Goal: Transaction & Acquisition: Purchase product/service

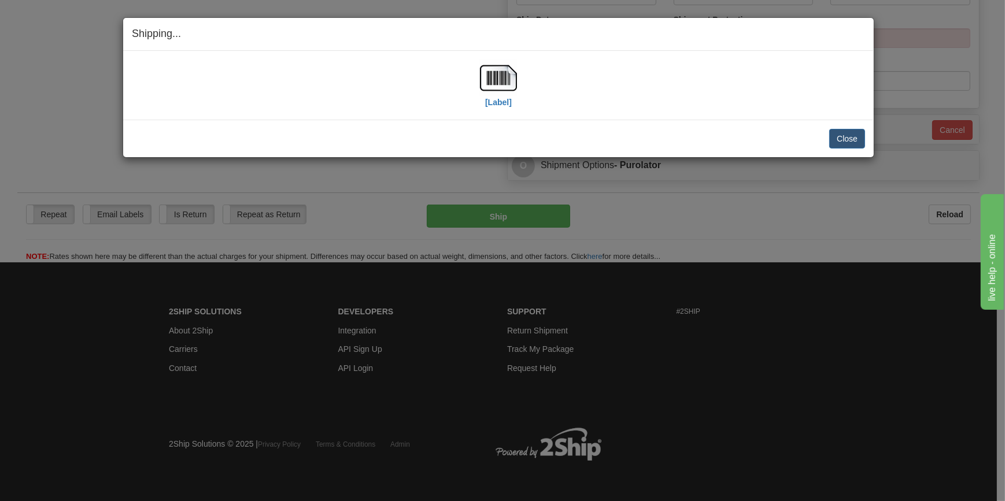
scroll to position [534, 0]
click at [859, 139] on button "Close" at bounding box center [847, 139] width 36 height 20
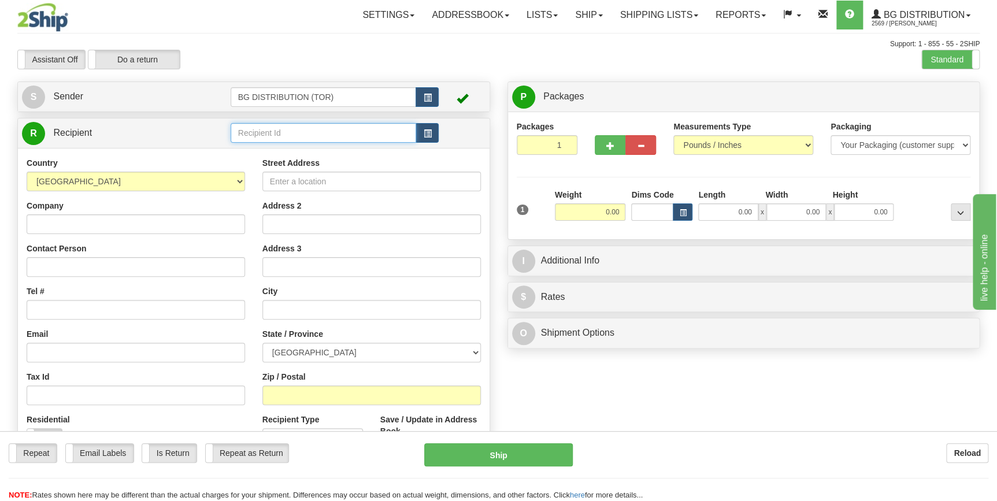
click at [327, 126] on input "text" at bounding box center [324, 133] width 186 height 20
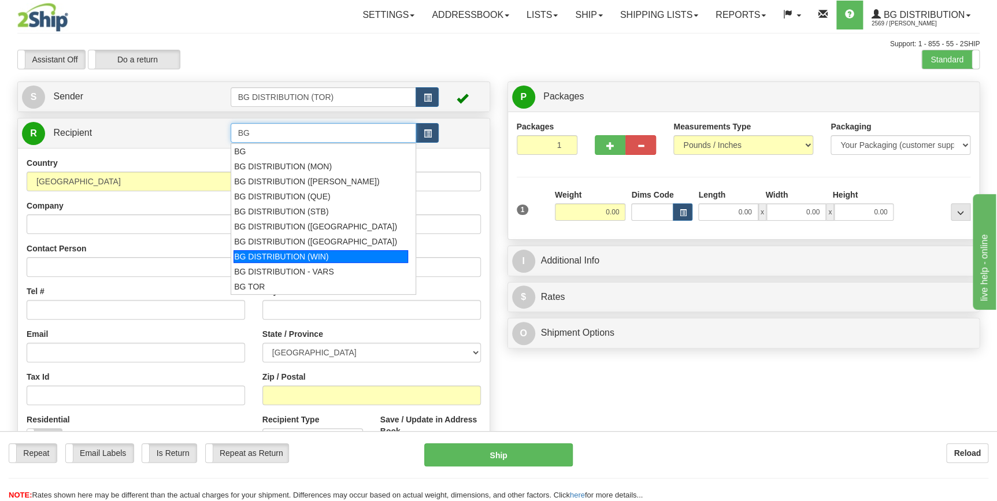
click at [324, 255] on div "BG DISTRIBUTION (WIN)" at bounding box center [321, 256] width 175 height 13
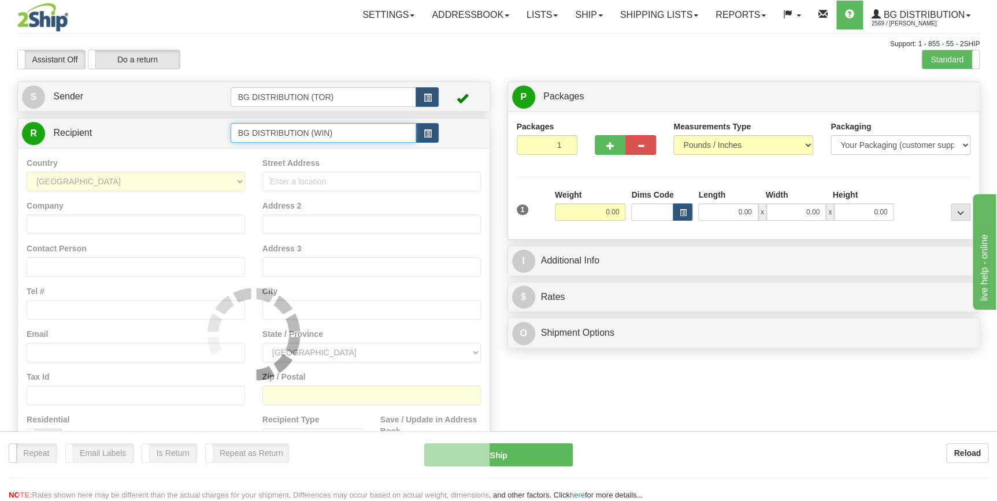
type input "BG DISTRIBUTION (WIN)"
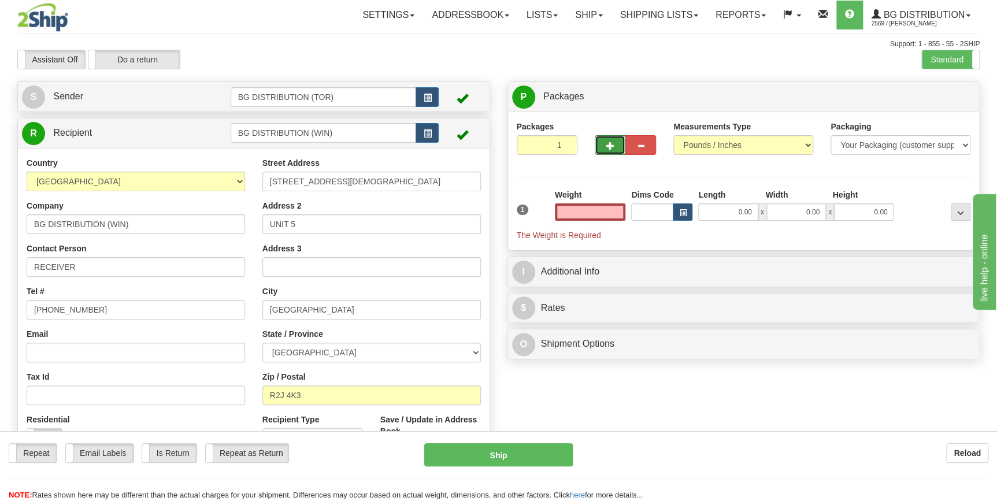
type input "0.00"
click at [614, 145] on button "button" at bounding box center [610, 145] width 31 height 20
type input "3"
click at [933, 93] on span "Package Level" at bounding box center [946, 97] width 46 height 8
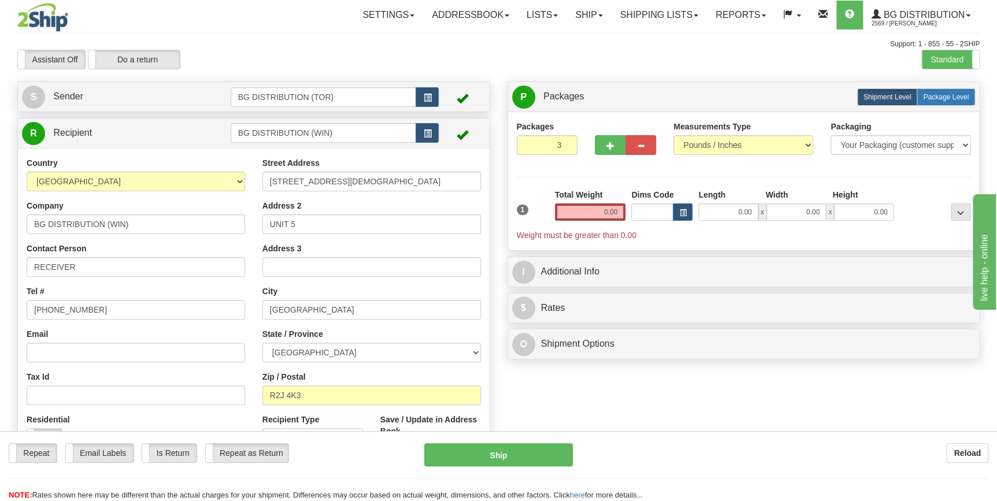
radio input "true"
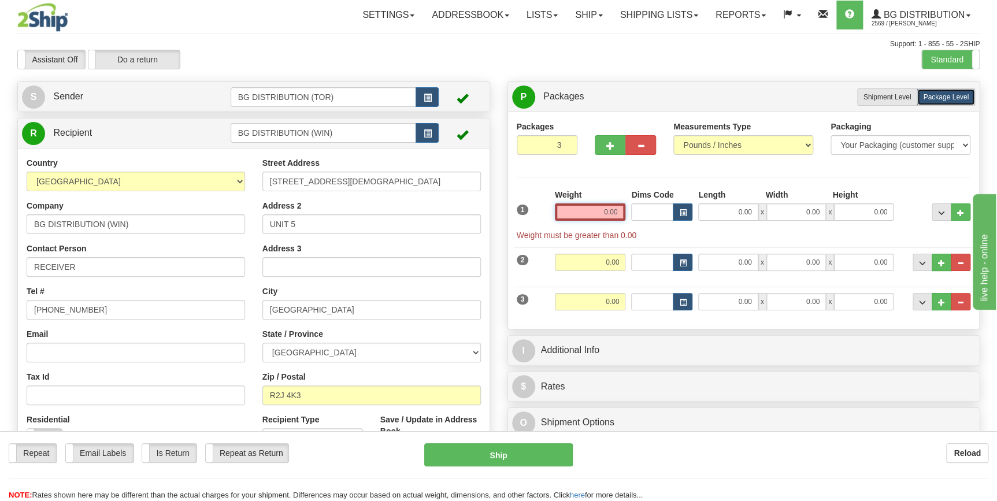
click at [581, 206] on input "0.00" at bounding box center [590, 212] width 71 height 17
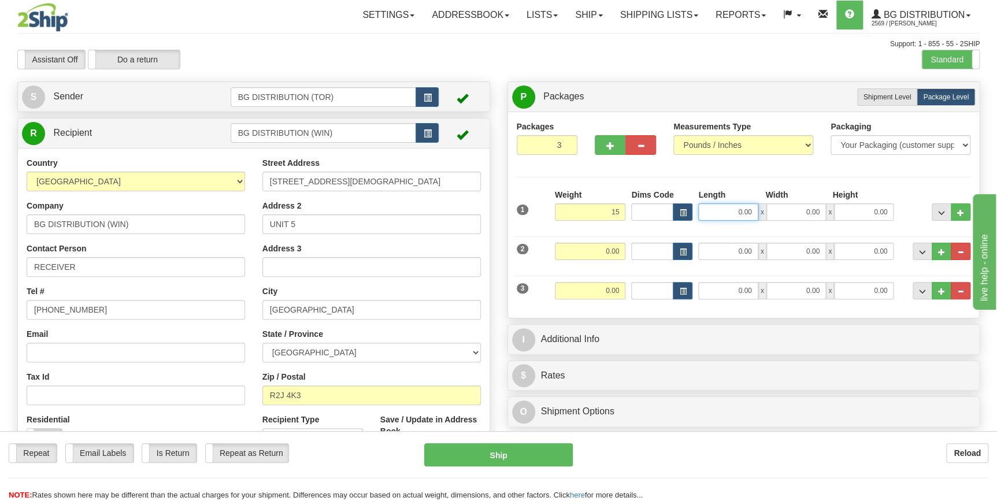
type input "15.00"
click at [738, 217] on input "0.00" at bounding box center [729, 212] width 60 height 17
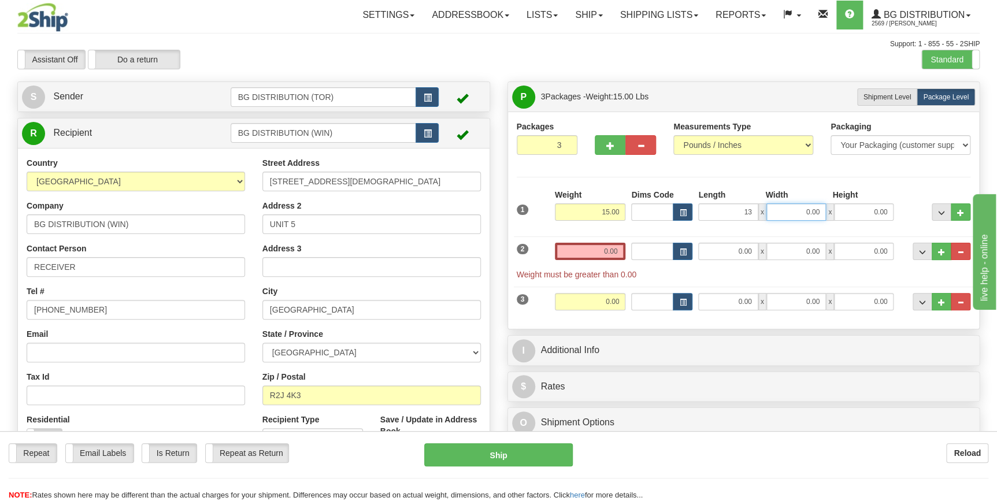
type input "13.00"
click at [784, 215] on input "0.00" at bounding box center [797, 212] width 60 height 17
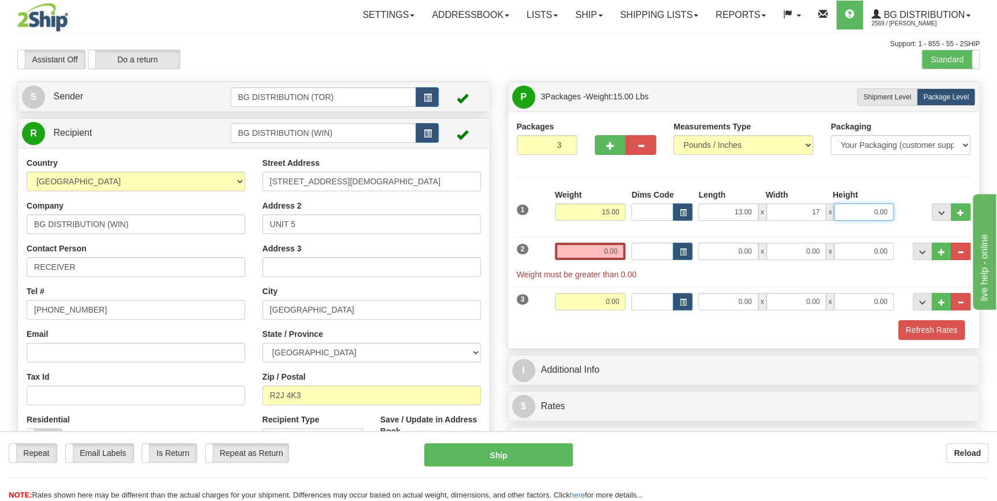
type input "17.00"
click at [854, 209] on input "0.00" at bounding box center [864, 212] width 60 height 17
type input "11.00"
click at [603, 251] on input "0.00" at bounding box center [590, 251] width 71 height 17
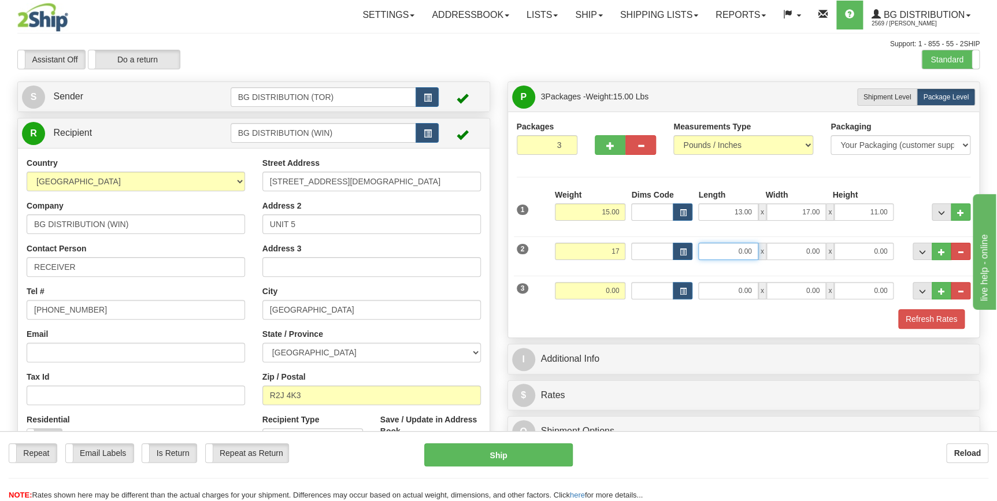
type input "17.00"
click at [731, 247] on input "0.00" at bounding box center [729, 251] width 60 height 17
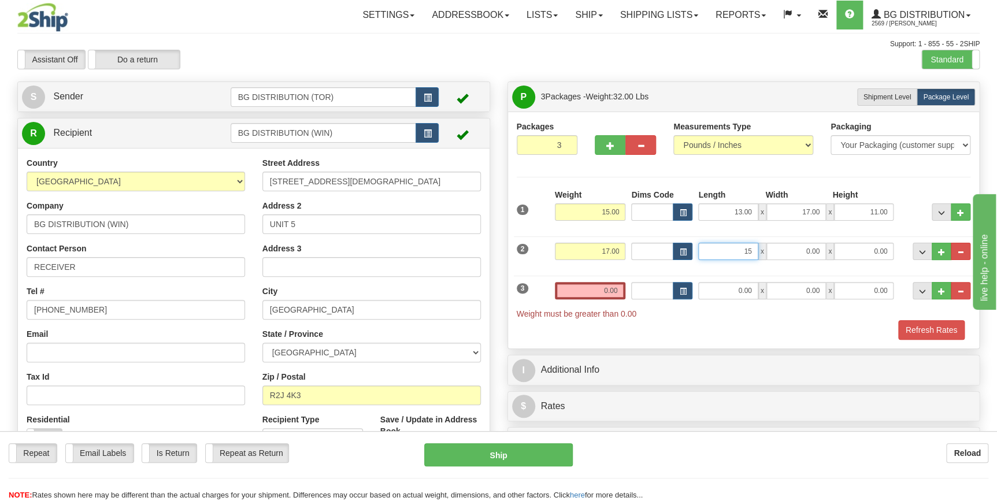
type input "1"
type input "12.00"
click at [792, 252] on input "0.00" at bounding box center [797, 251] width 60 height 17
type input "52.00"
click at [862, 248] on input "0.00" at bounding box center [864, 251] width 60 height 17
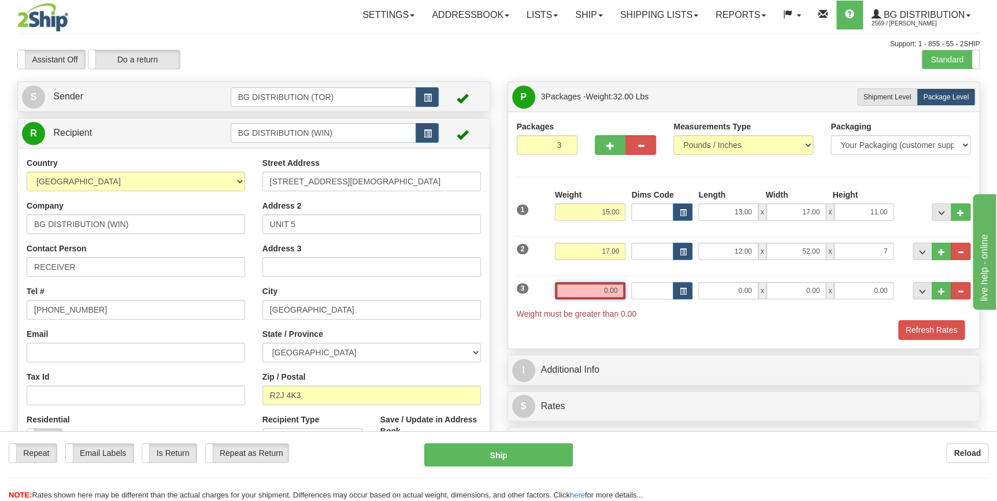
type input "7.00"
click at [574, 294] on input "0.00" at bounding box center [590, 290] width 71 height 17
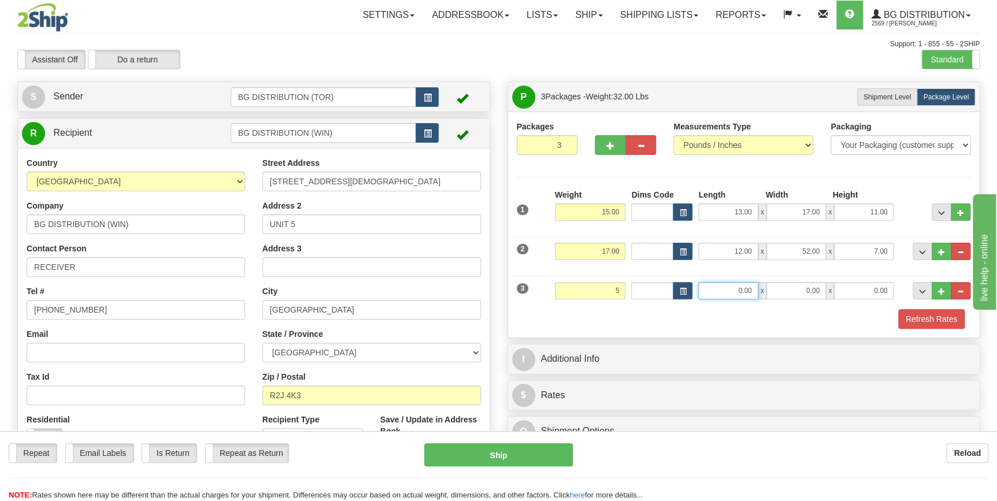
click at [718, 290] on input "0.00" at bounding box center [729, 290] width 60 height 17
type input "5.00"
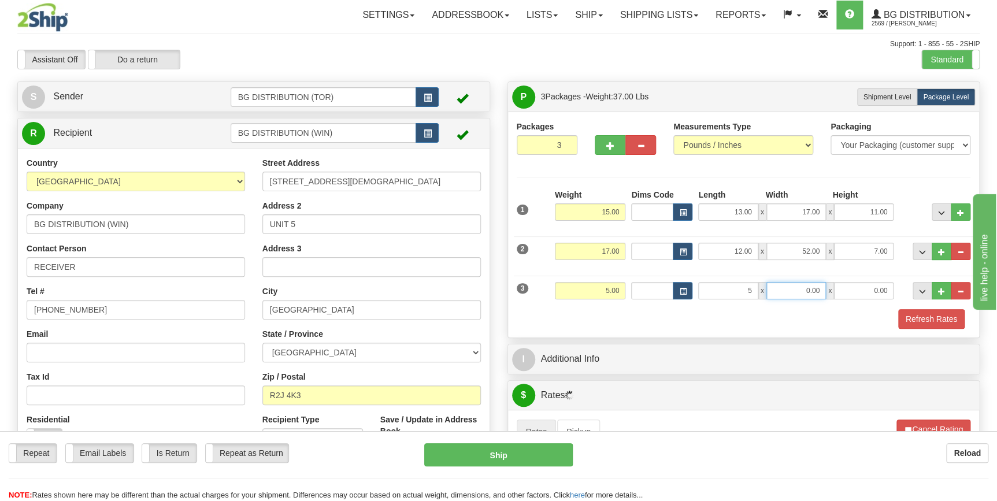
type input "5.00"
click at [776, 294] on input "0.00" at bounding box center [797, 290] width 60 height 17
type input "49.00"
click at [856, 286] on input "0.00" at bounding box center [864, 290] width 60 height 17
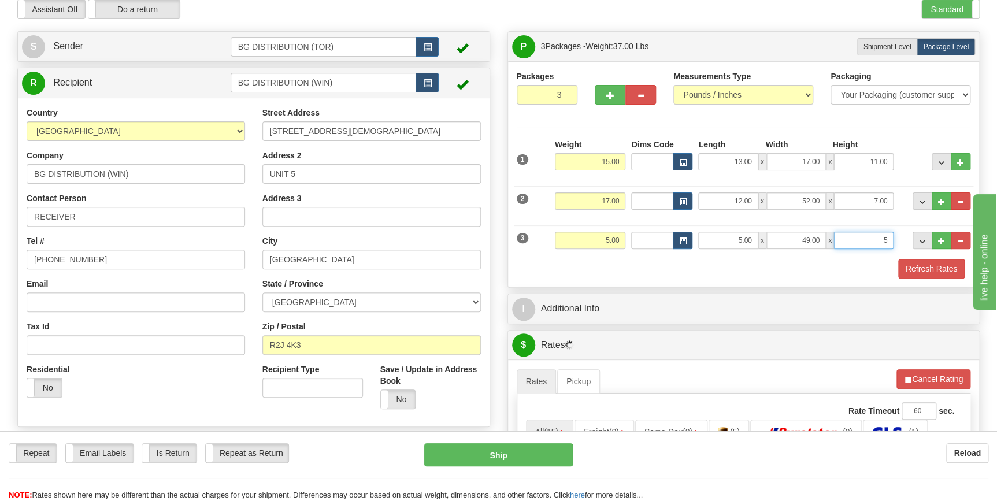
scroll to position [52, 0]
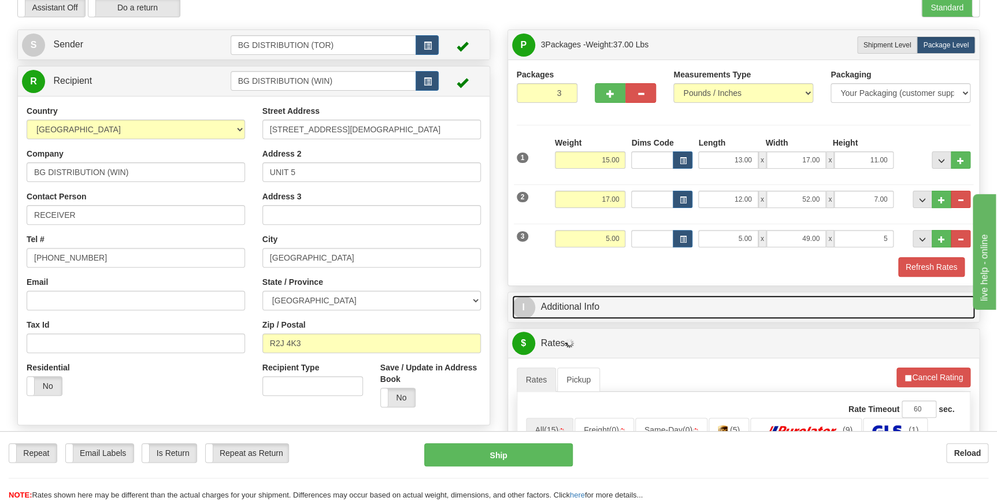
type input "5.00"
click at [589, 302] on link "I Additional Info" at bounding box center [744, 307] width 464 height 24
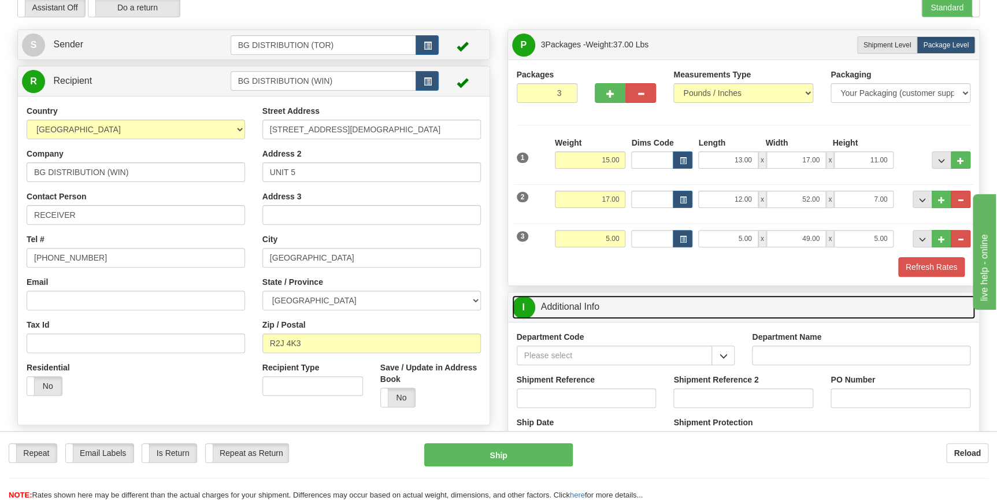
scroll to position [105, 0]
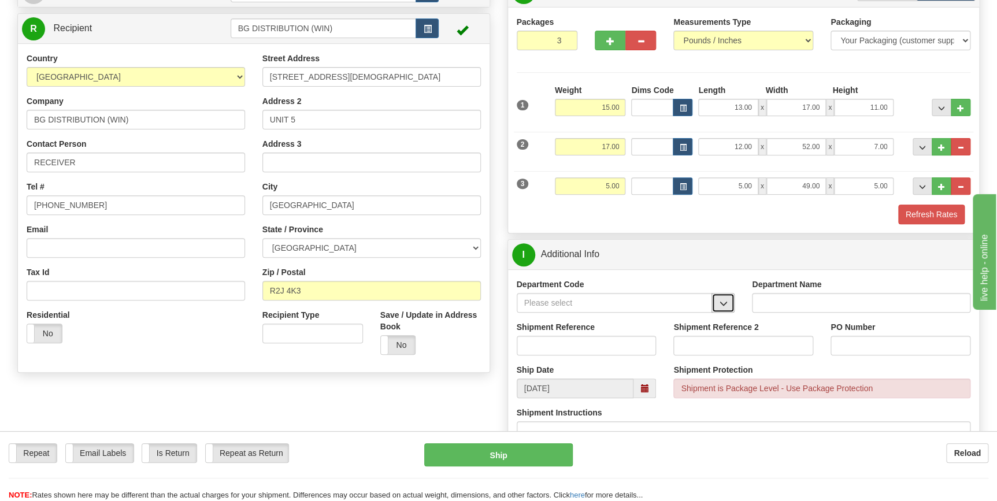
click at [718, 305] on button "button" at bounding box center [723, 303] width 23 height 20
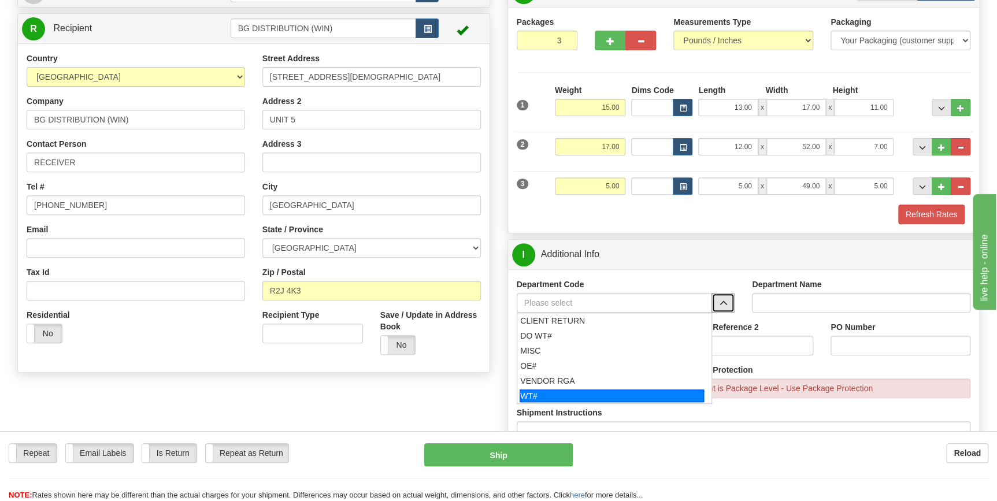
click at [553, 393] on div "WT#" at bounding box center [612, 396] width 184 height 13
type input "WT#"
type input "WAREHOUSE TRANSFERS"
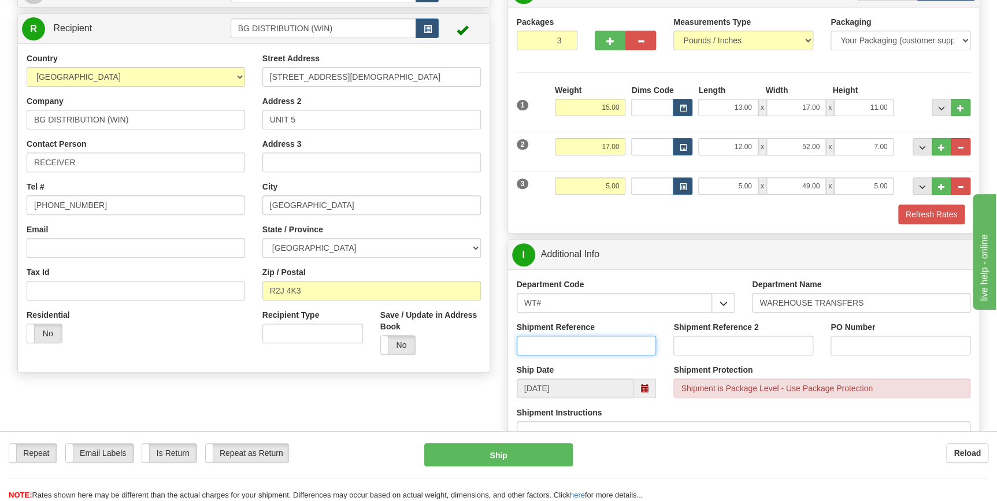
click at [561, 340] on input "Shipment Reference" at bounding box center [587, 346] width 140 height 20
click at [549, 341] on input "166737-00" at bounding box center [587, 346] width 140 height 20
type input "166734-00"
click at [890, 346] on input "PO Number" at bounding box center [901, 346] width 140 height 20
type input "[GEOGRAPHIC_DATA]"
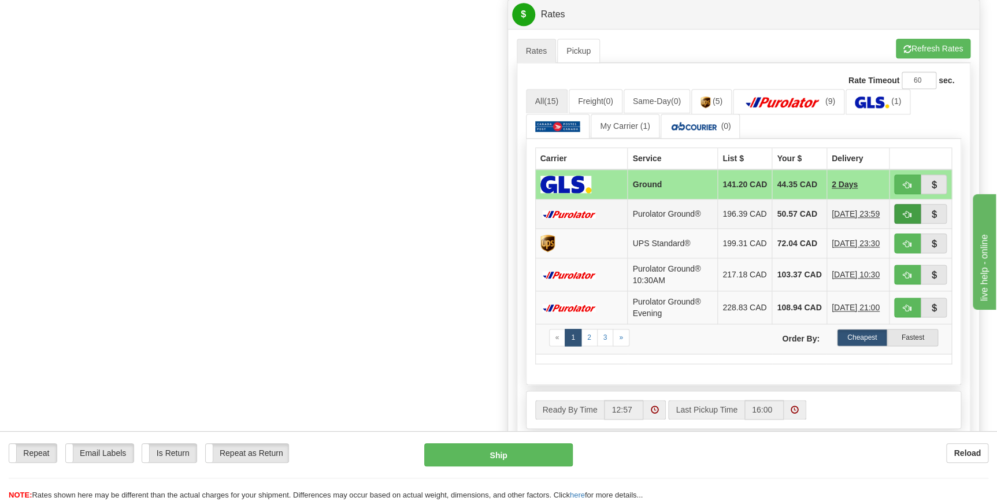
scroll to position [578, 0]
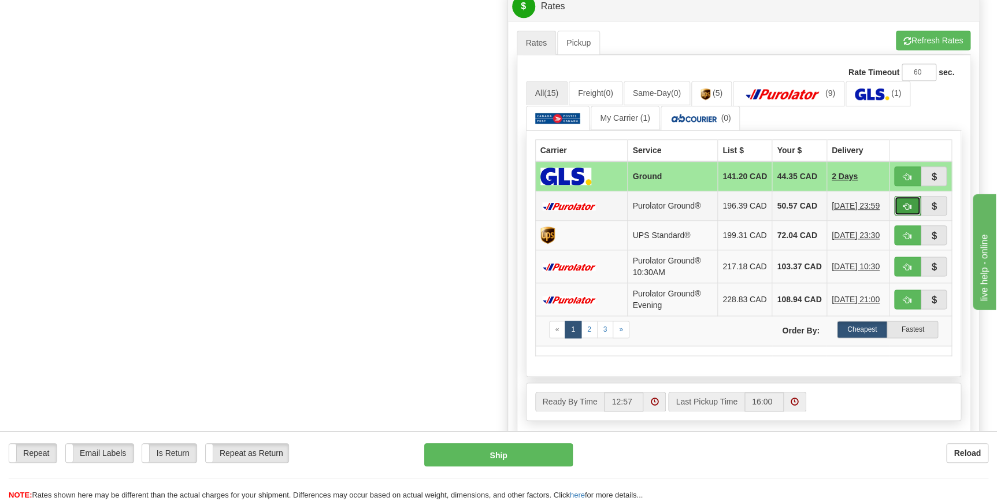
click at [902, 210] on button "button" at bounding box center [908, 206] width 27 height 20
type input "260"
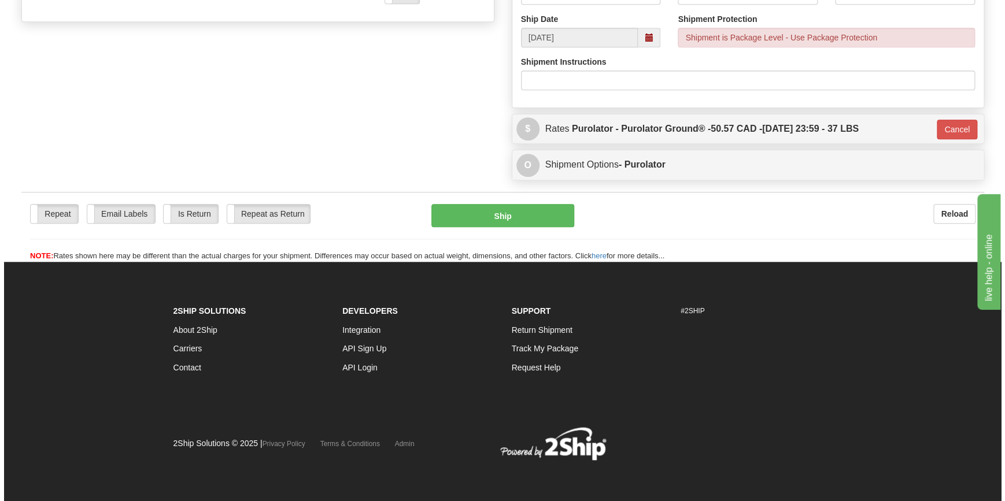
scroll to position [455, 0]
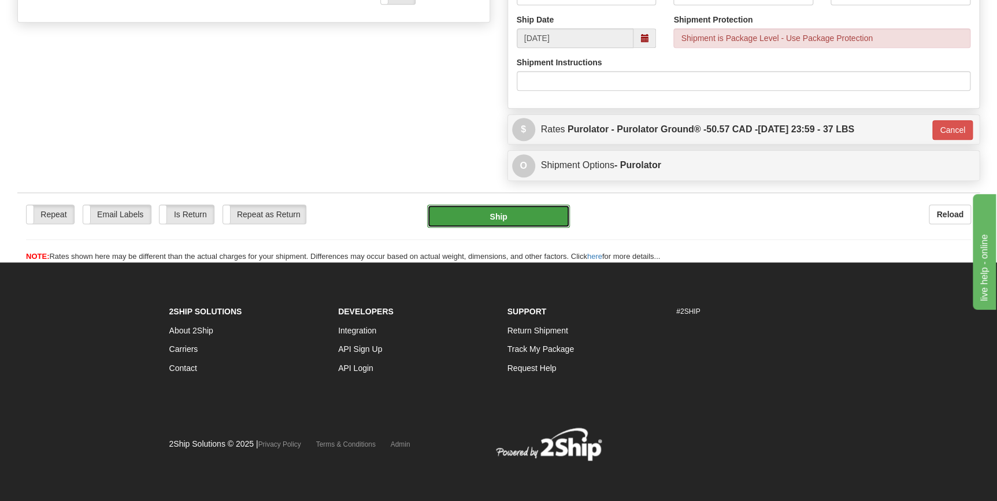
click at [529, 221] on button "Ship" at bounding box center [498, 216] width 143 height 23
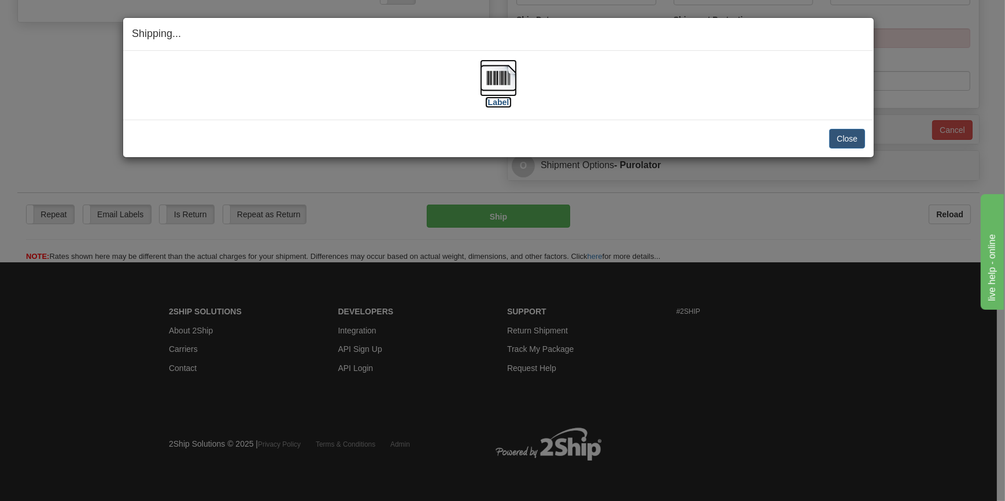
click at [509, 89] on img at bounding box center [498, 78] width 37 height 37
click at [844, 141] on button "Close" at bounding box center [847, 139] width 36 height 20
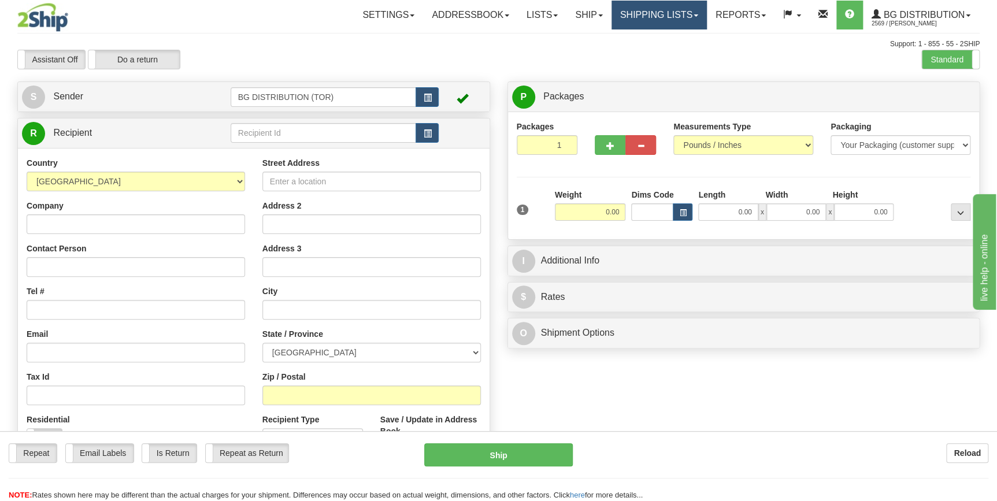
click at [674, 19] on link "Shipping lists" at bounding box center [659, 15] width 95 height 29
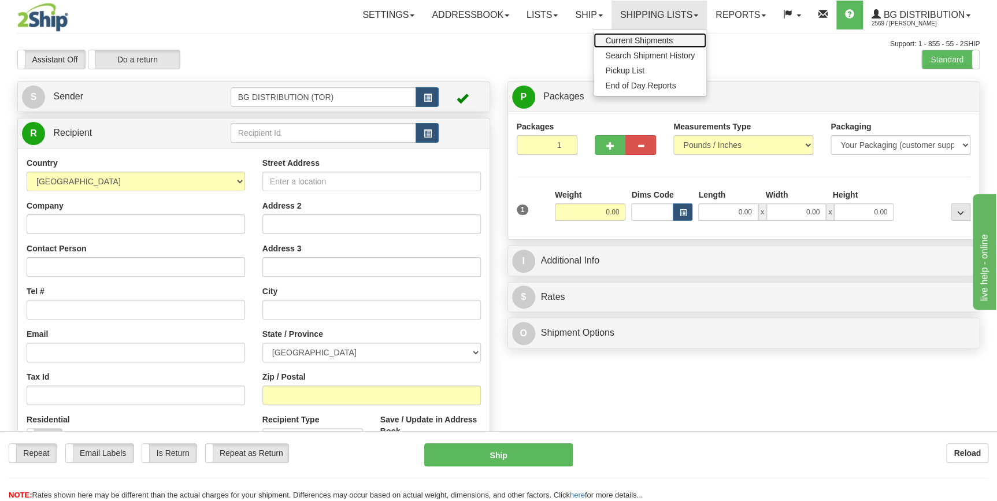
click at [649, 41] on span "Current Shipments" at bounding box center [639, 40] width 68 height 9
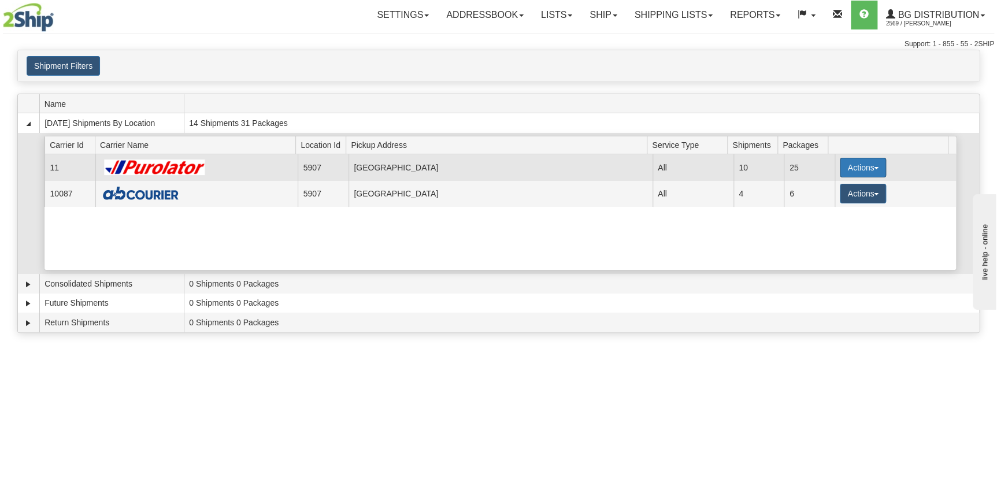
click at [874, 167] on span "button" at bounding box center [876, 168] width 5 height 2
click at [854, 186] on link "Details" at bounding box center [839, 189] width 93 height 15
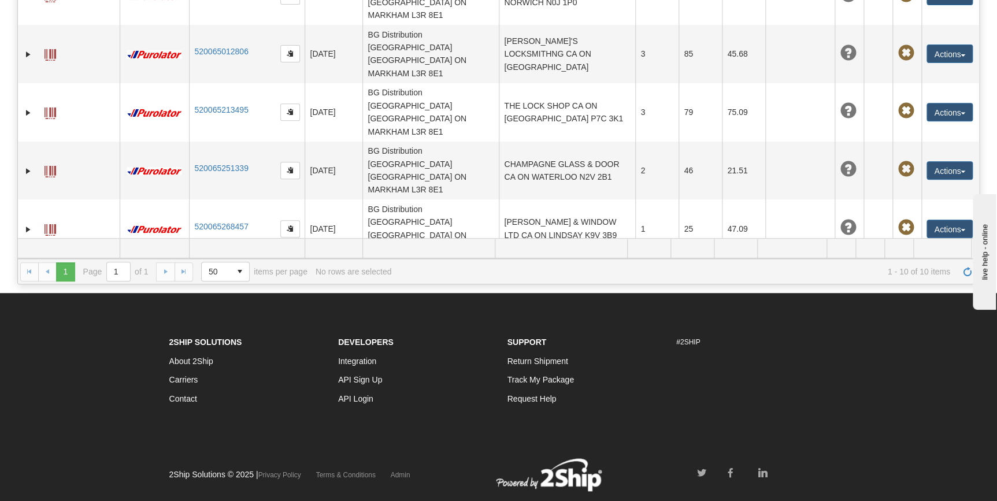
scroll to position [210, 0]
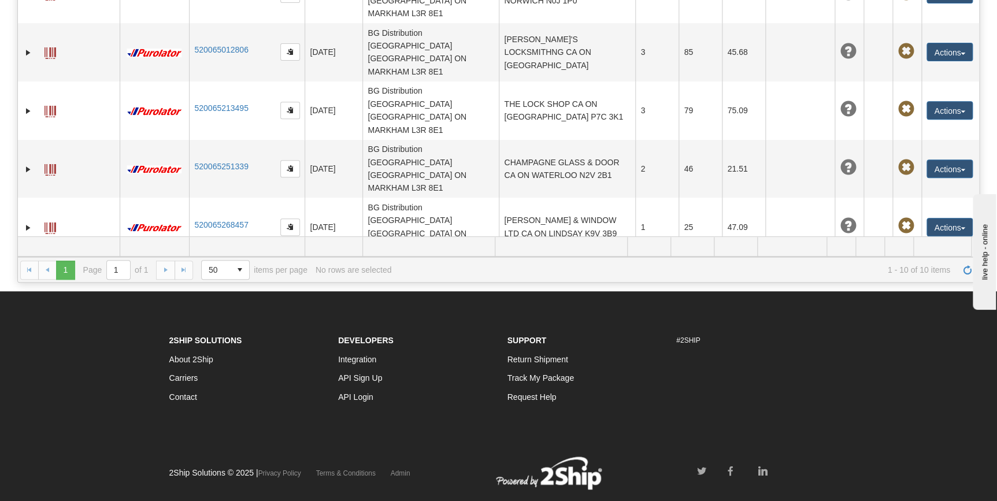
click at [955, 386] on button "Actions" at bounding box center [950, 395] width 46 height 19
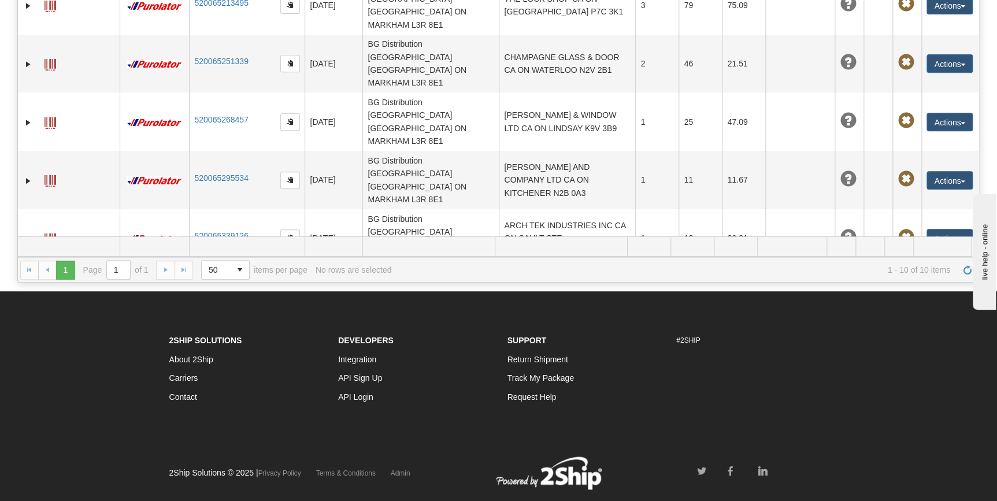
click at [884, 304] on link "Edit" at bounding box center [913, 311] width 120 height 15
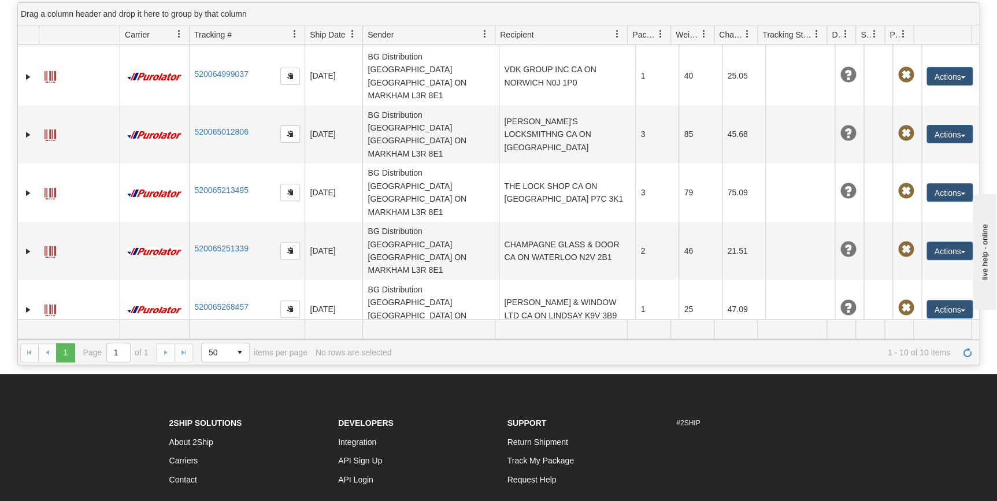
scroll to position [81, 0]
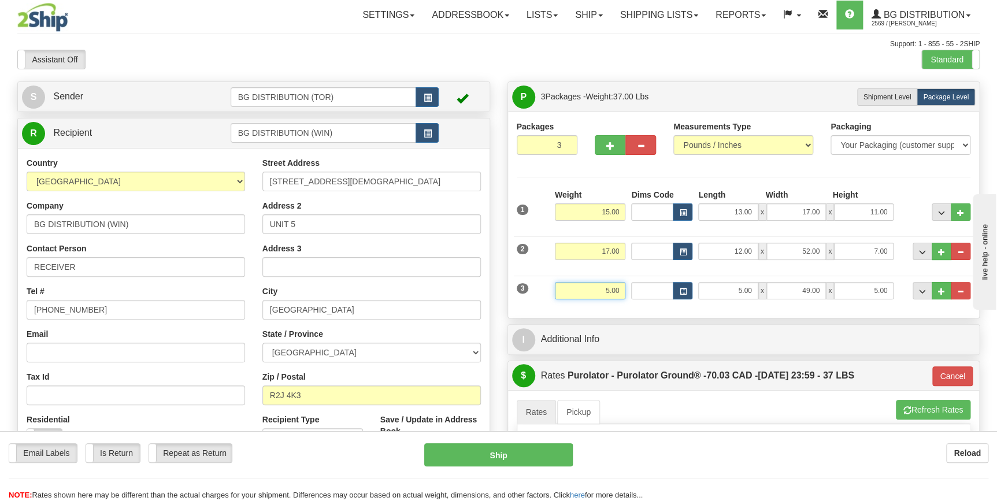
click at [593, 293] on input "5.00" at bounding box center [590, 290] width 71 height 17
drag, startPoint x: 606, startPoint y: 289, endPoint x: 619, endPoint y: 289, distance: 13.3
click at [619, 289] on input "5.00" at bounding box center [590, 290] width 71 height 17
type input "0.00"
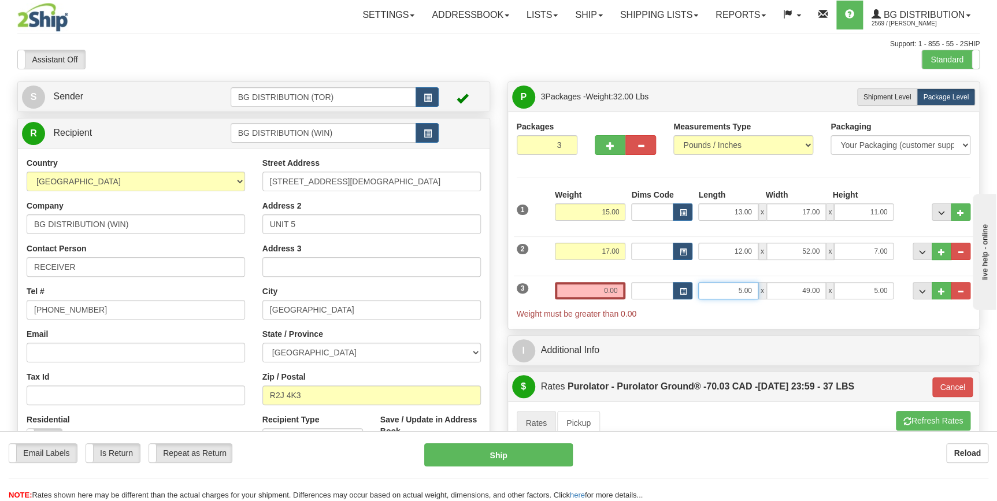
drag, startPoint x: 724, startPoint y: 296, endPoint x: 753, endPoint y: 290, distance: 30.1
click at [753, 290] on input "5.00" at bounding box center [729, 290] width 60 height 17
type input "0.00"
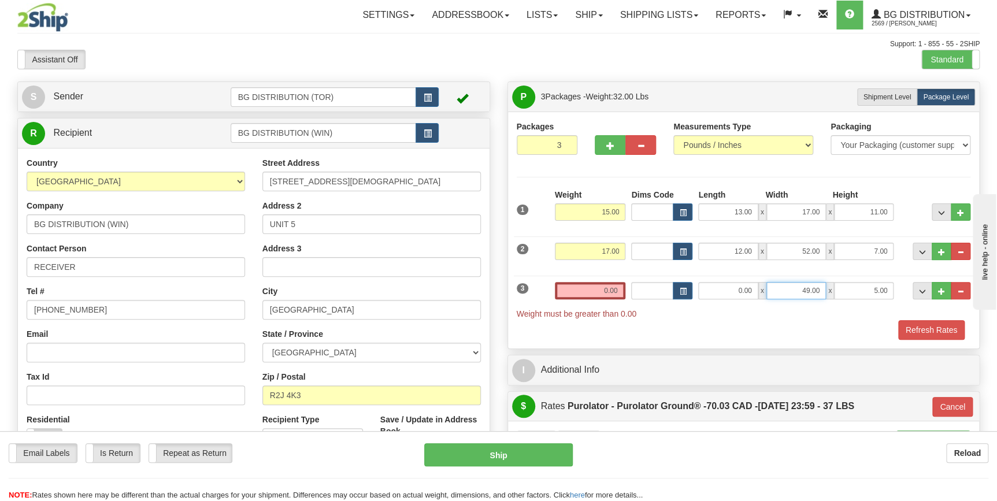
drag, startPoint x: 793, startPoint y: 288, endPoint x: 822, endPoint y: 289, distance: 29.5
click at [822, 289] on input "49.00" at bounding box center [797, 290] width 60 height 17
type input "0.00"
drag, startPoint x: 872, startPoint y: 290, endPoint x: 890, endPoint y: 290, distance: 18.5
click at [890, 290] on input "5.00" at bounding box center [864, 290] width 60 height 17
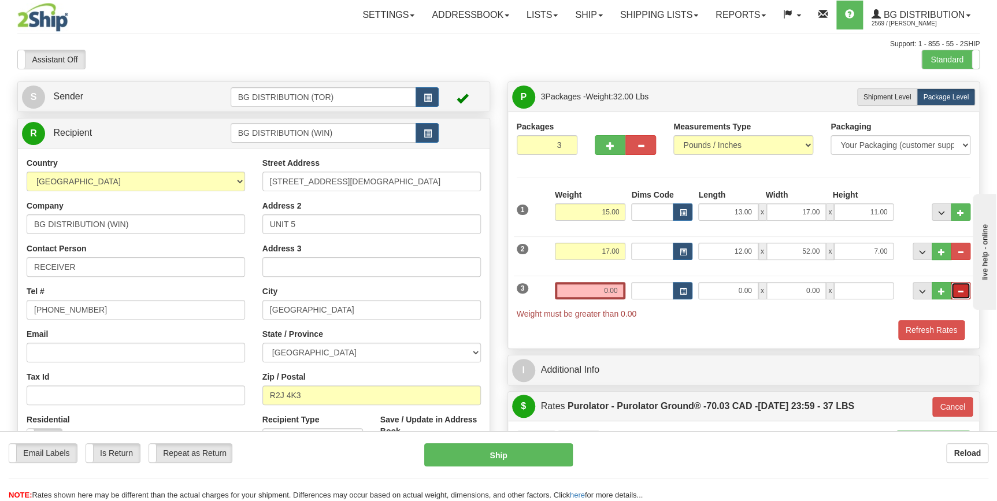
type input "0.00"
click at [960, 292] on span "..." at bounding box center [961, 292] width 7 height 6
type input "2"
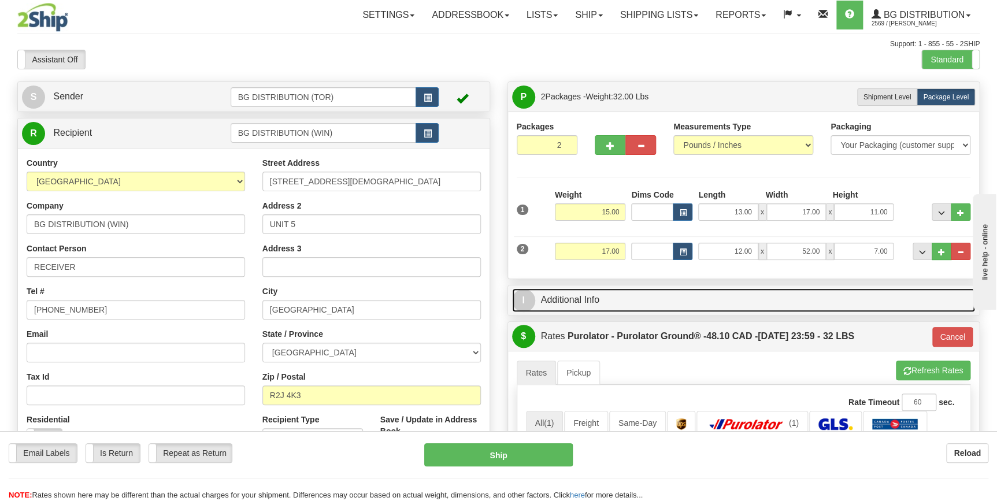
click at [591, 304] on link "I Additional Info" at bounding box center [744, 301] width 464 height 24
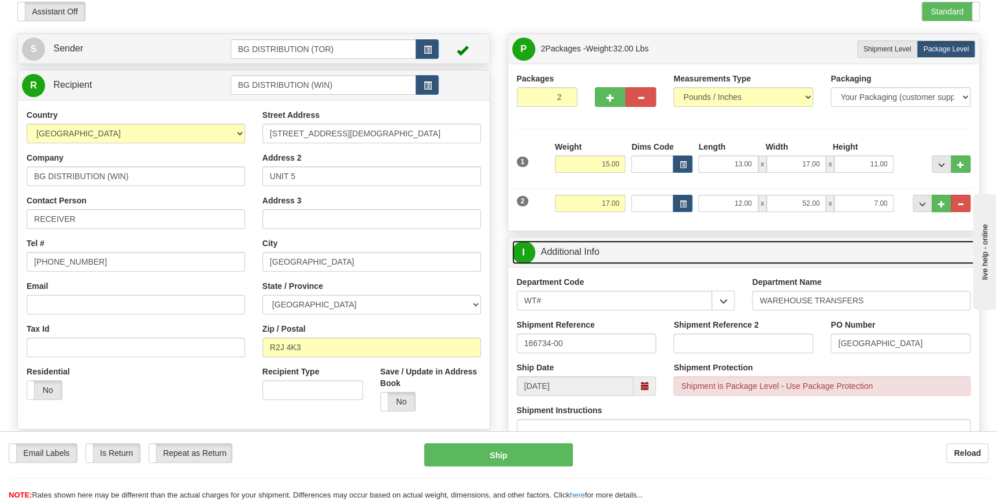
scroll to position [157, 0]
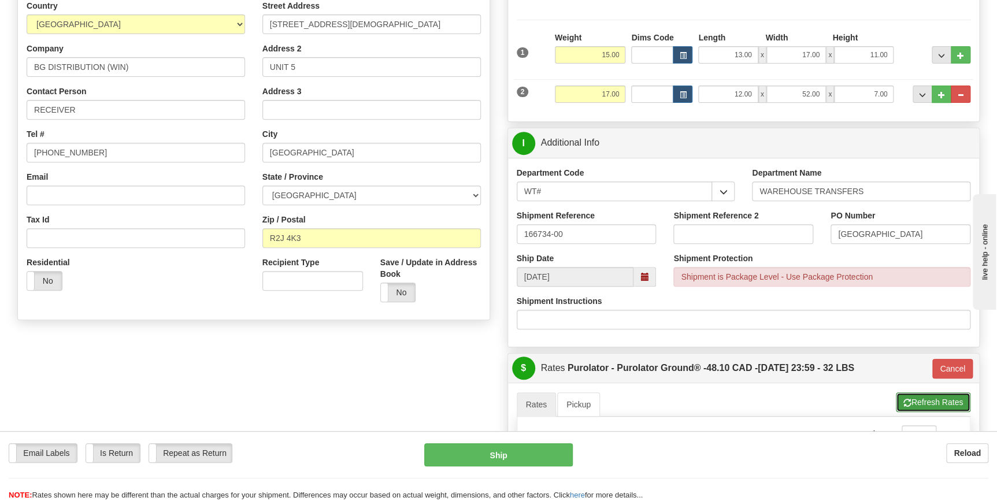
click at [930, 401] on button "Refresh Rates" at bounding box center [933, 403] width 75 height 20
type input "260"
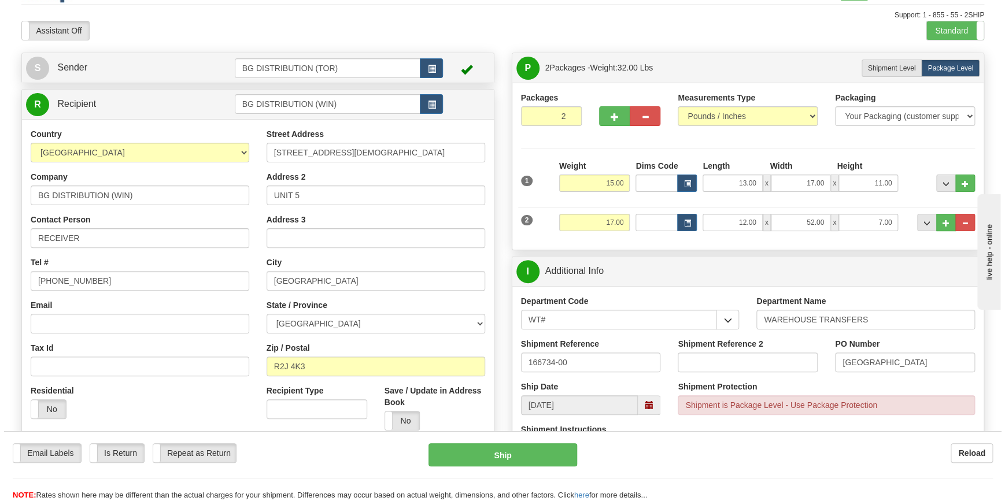
scroll to position [52, 0]
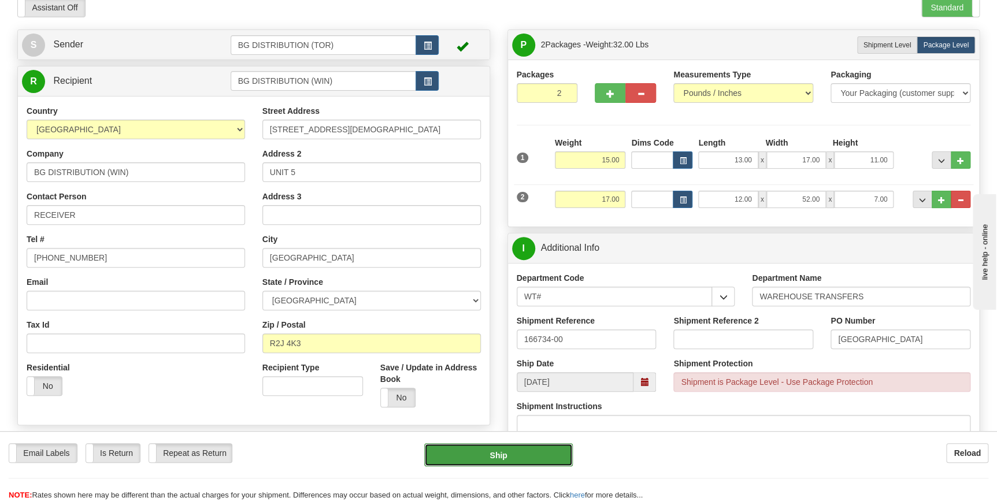
click at [499, 458] on button "Ship" at bounding box center [498, 455] width 149 height 23
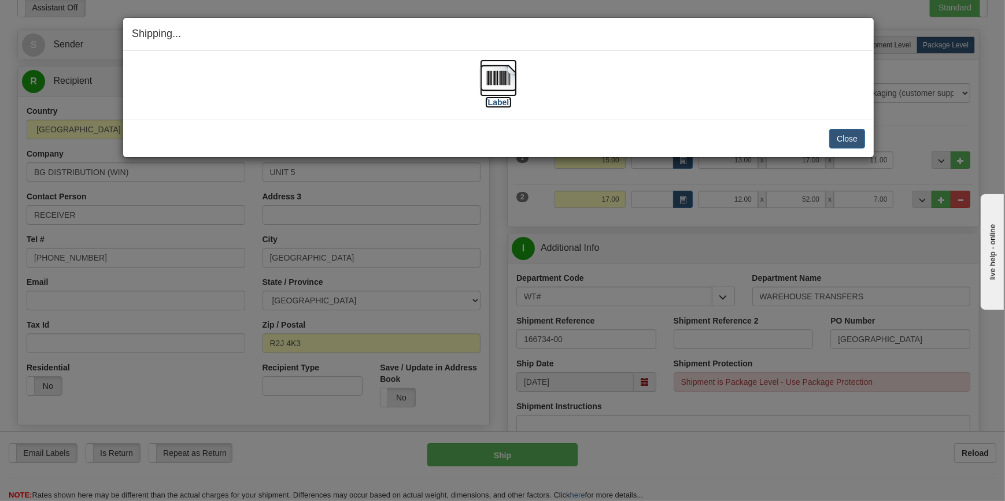
click at [500, 83] on img at bounding box center [498, 78] width 37 height 37
click at [840, 137] on button "Close" at bounding box center [847, 139] width 36 height 20
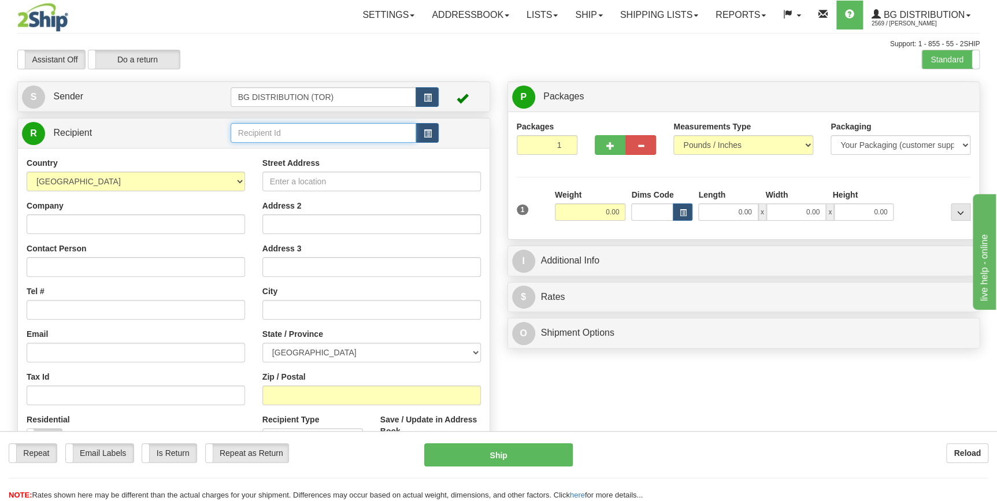
click at [363, 136] on input "text" at bounding box center [324, 133] width 186 height 20
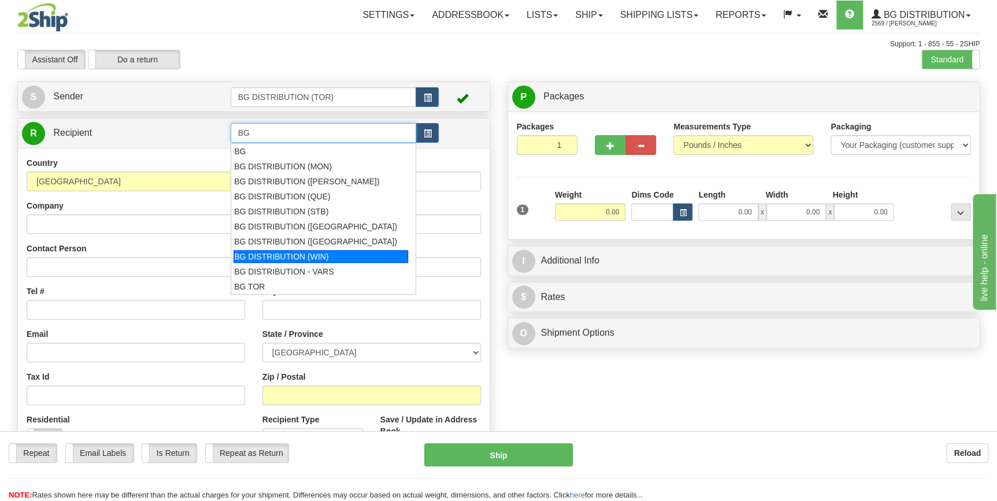
click at [320, 260] on div "BG DISTRIBUTION (WIN)" at bounding box center [321, 256] width 175 height 13
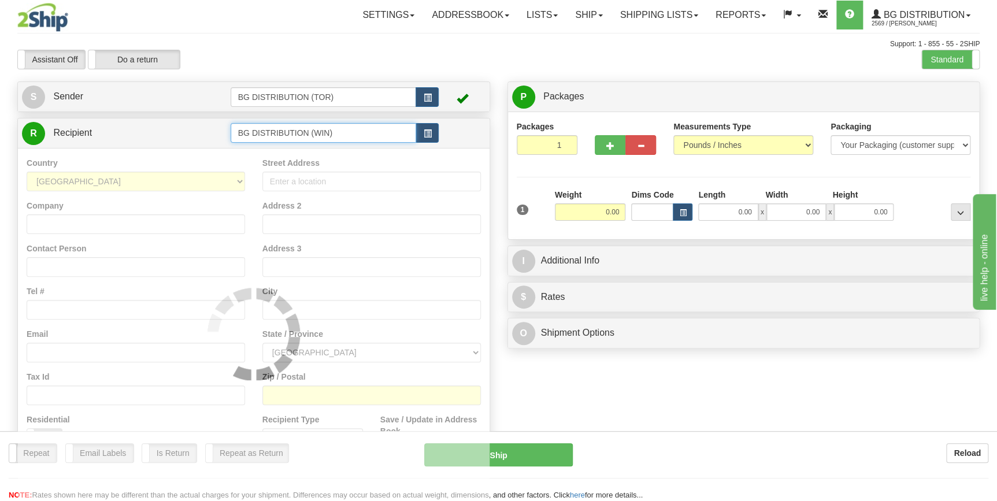
type input "BG DISTRIBUTION (WIN)"
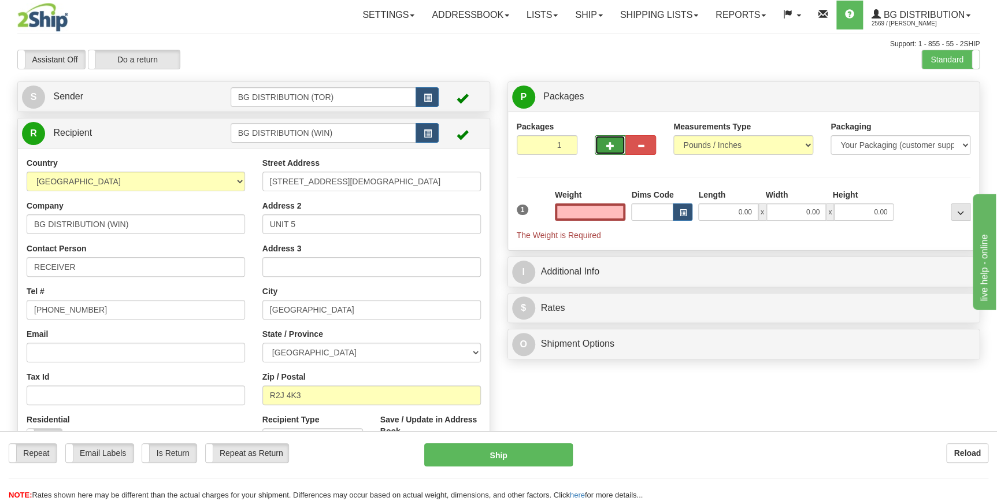
type input "0.00"
click at [614, 148] on button "button" at bounding box center [610, 145] width 31 height 20
type input "2"
click at [937, 99] on span "Package Level" at bounding box center [946, 97] width 46 height 8
radio input "true"
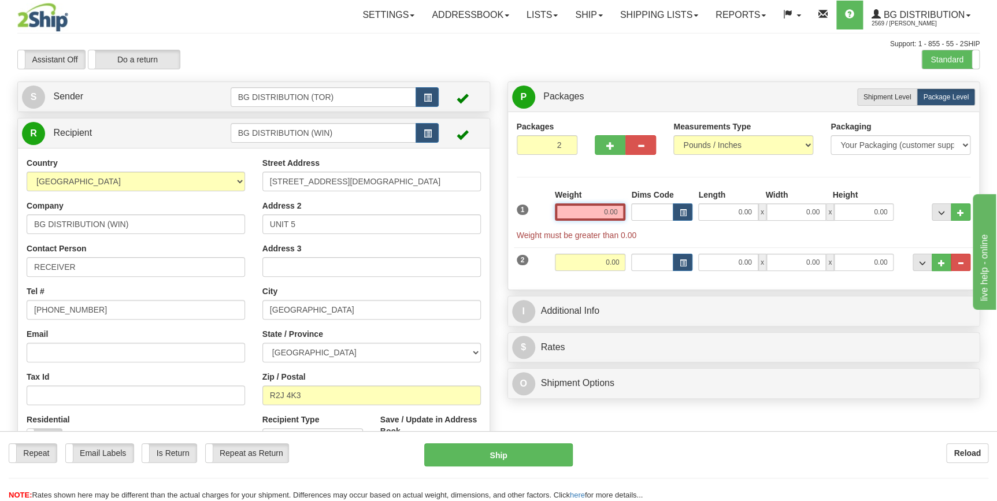
click at [595, 211] on input "0.00" at bounding box center [590, 212] width 71 height 17
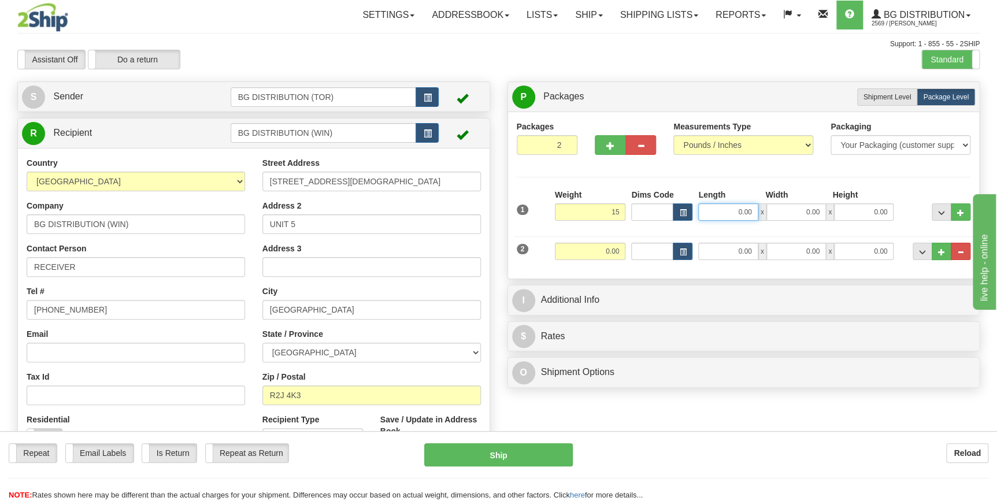
type input "15.00"
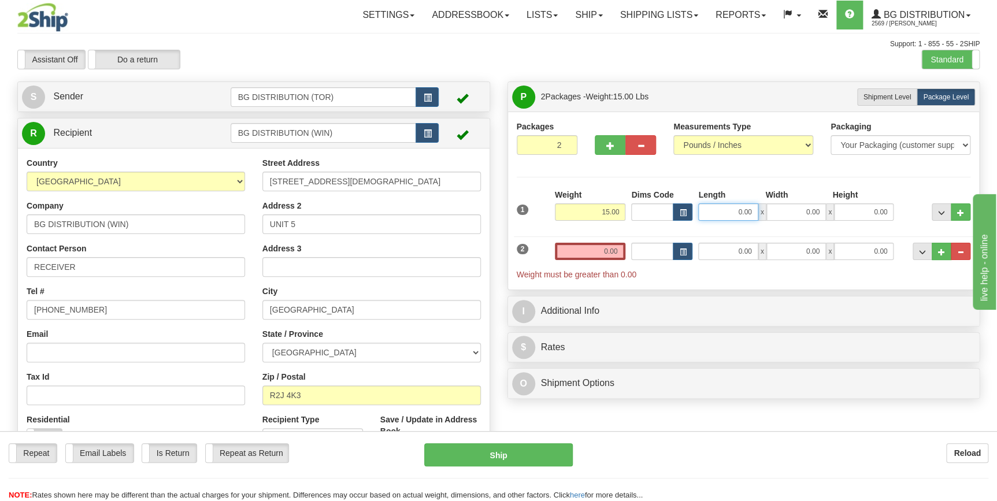
click at [726, 208] on input "0.00" at bounding box center [729, 212] width 60 height 17
type input "13.00"
click at [796, 219] on input "0.00" at bounding box center [797, 212] width 60 height 17
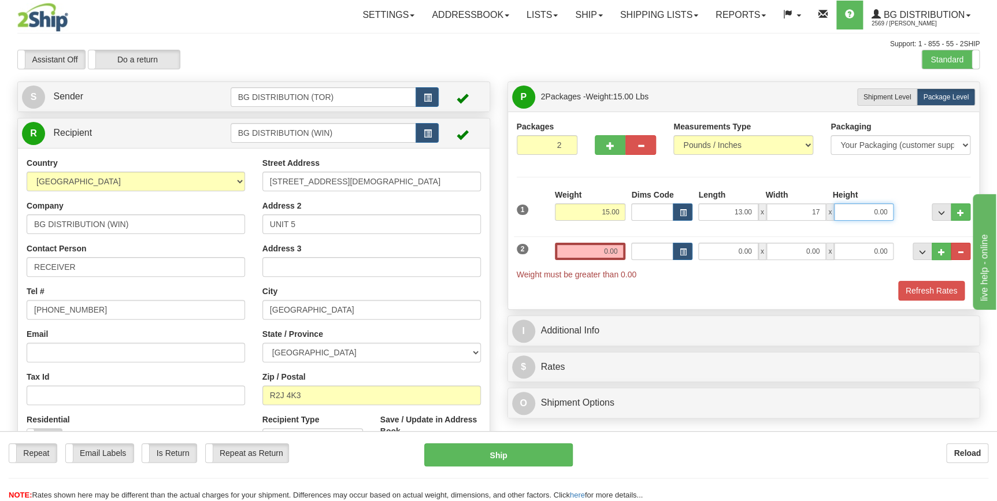
type input "17.00"
click at [850, 210] on input "0.00" at bounding box center [864, 212] width 60 height 17
type input "11.00"
click at [581, 252] on input "0.00" at bounding box center [590, 251] width 71 height 17
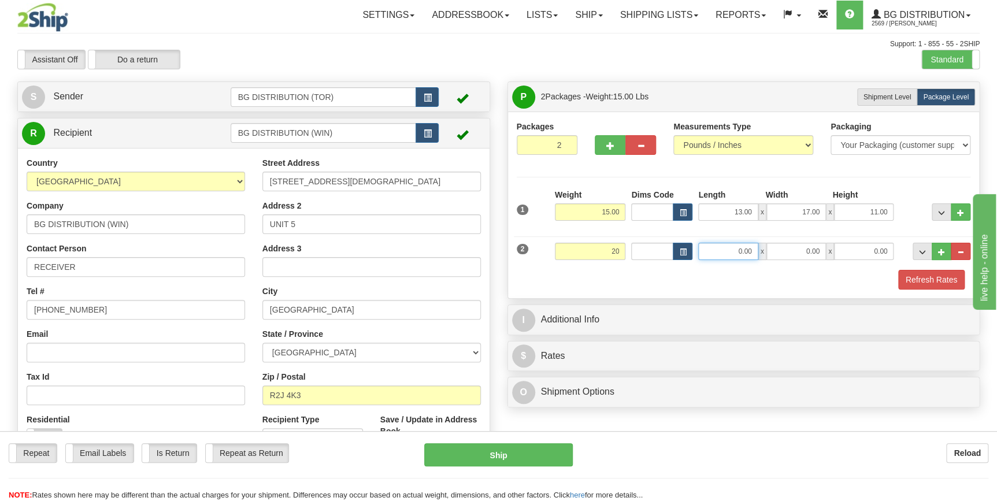
click at [728, 251] on input "0.00" at bounding box center [729, 251] width 60 height 17
type input "20.00"
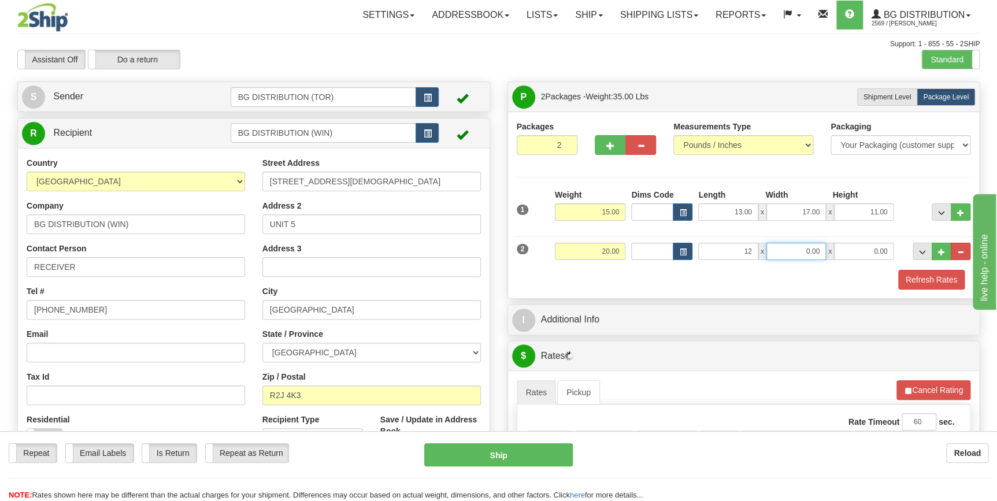
type input "12.00"
click at [784, 249] on input "0.00" at bounding box center [797, 251] width 60 height 17
type input "52.00"
click at [858, 254] on input "0.00" at bounding box center [864, 251] width 60 height 17
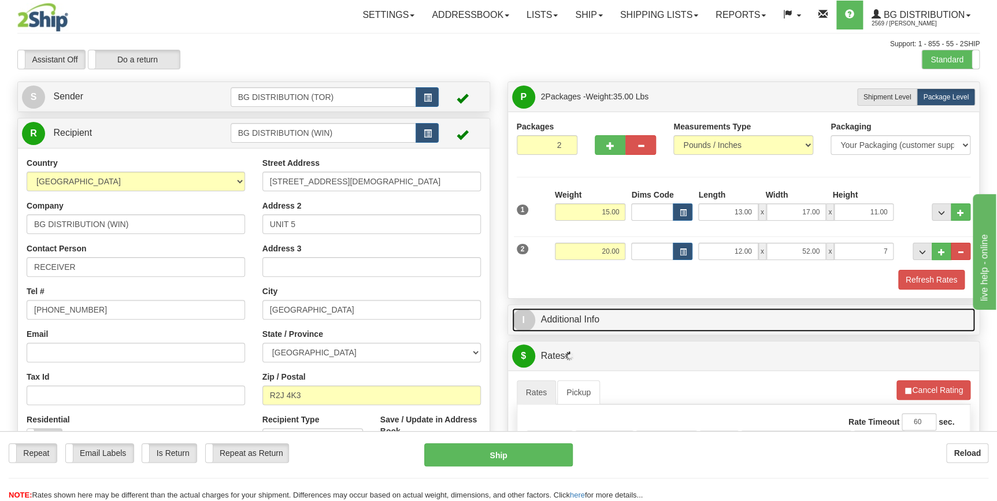
type input "7.00"
click at [590, 315] on link "I Additional Info" at bounding box center [744, 320] width 464 height 24
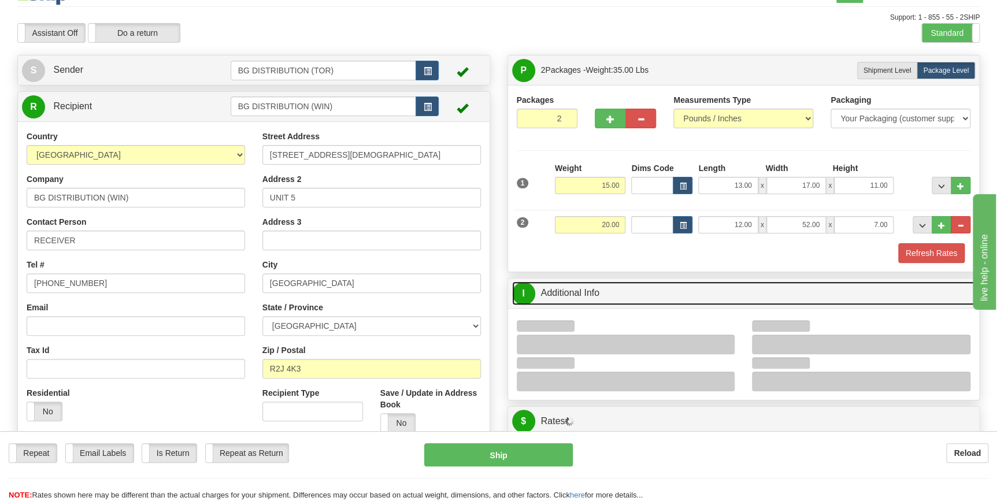
scroll to position [52, 0]
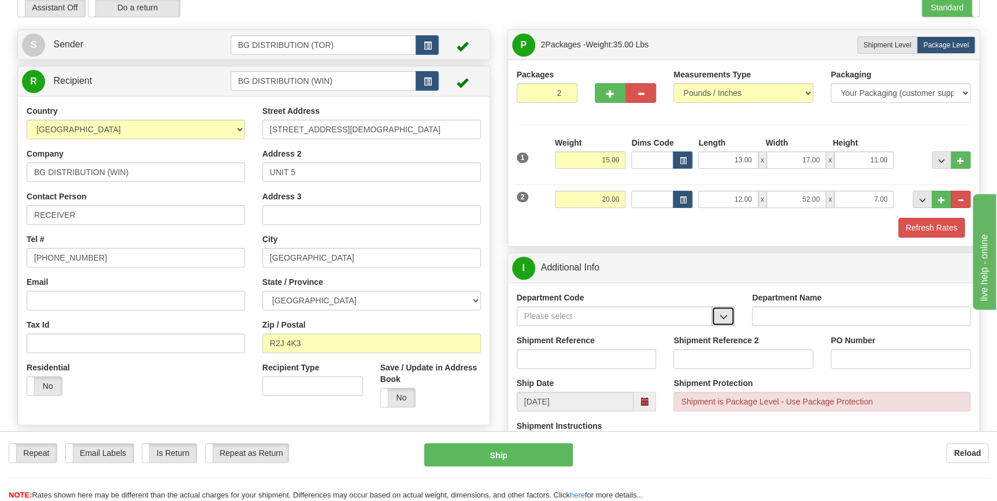
click at [723, 318] on span "button" at bounding box center [723, 317] width 8 height 8
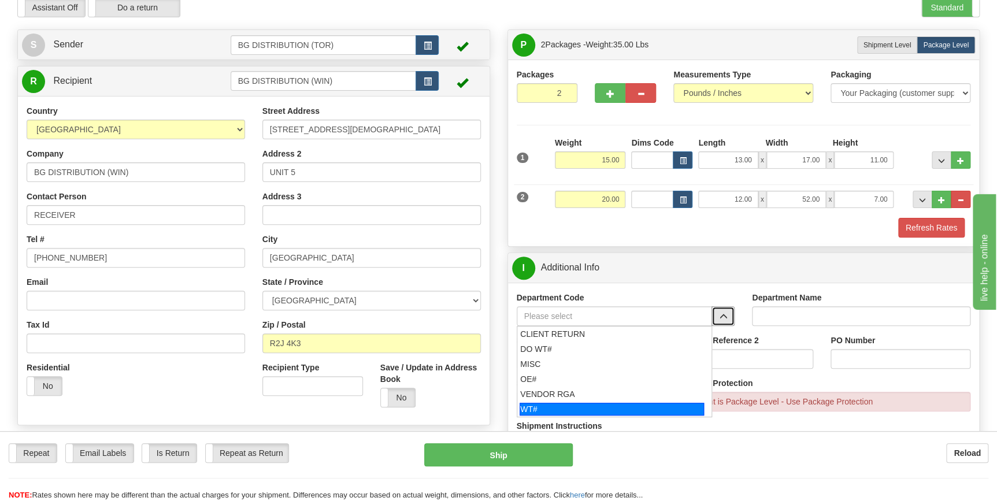
click at [613, 403] on div "WT#" at bounding box center [612, 409] width 184 height 13
type input "WT#"
type input "WAREHOUSE TRANSFERS"
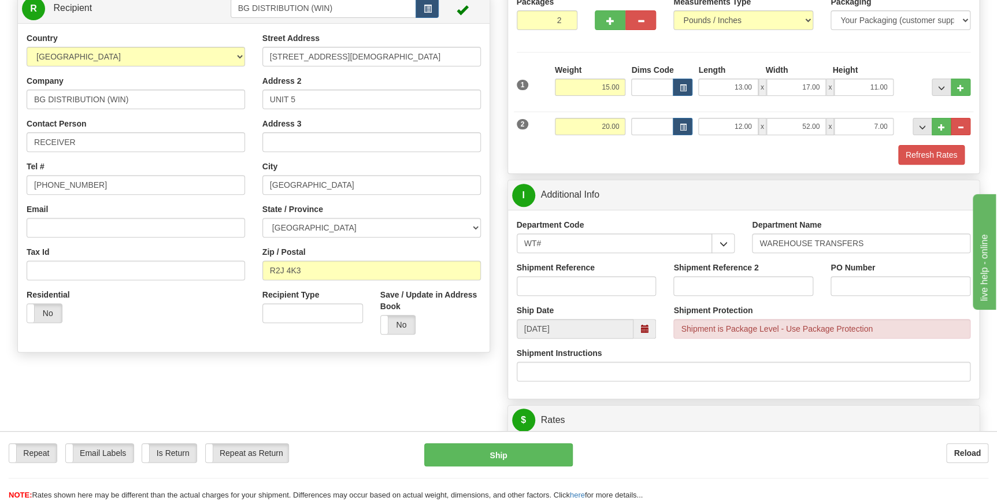
scroll to position [157, 0]
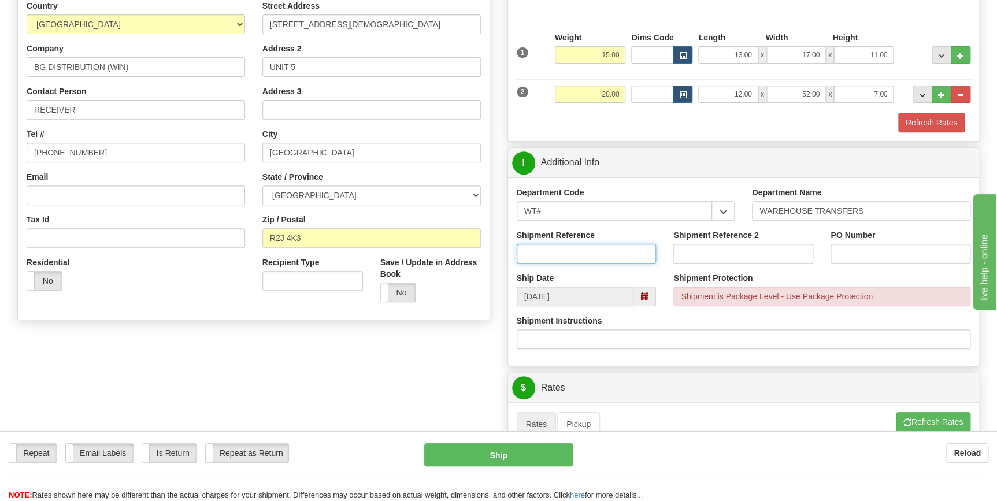
click at [588, 250] on input "Shipment Reference" at bounding box center [587, 254] width 140 height 20
type input "166734-00"
click at [848, 252] on input "PO Number" at bounding box center [901, 254] width 140 height 20
type input "[GEOGRAPHIC_DATA]"
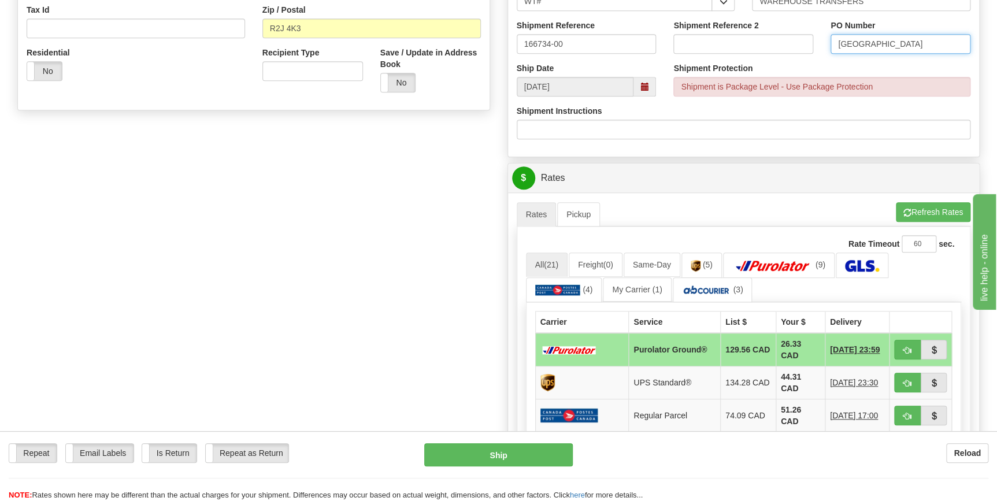
scroll to position [368, 0]
click at [900, 350] on button "button" at bounding box center [908, 349] width 27 height 20
type input "260"
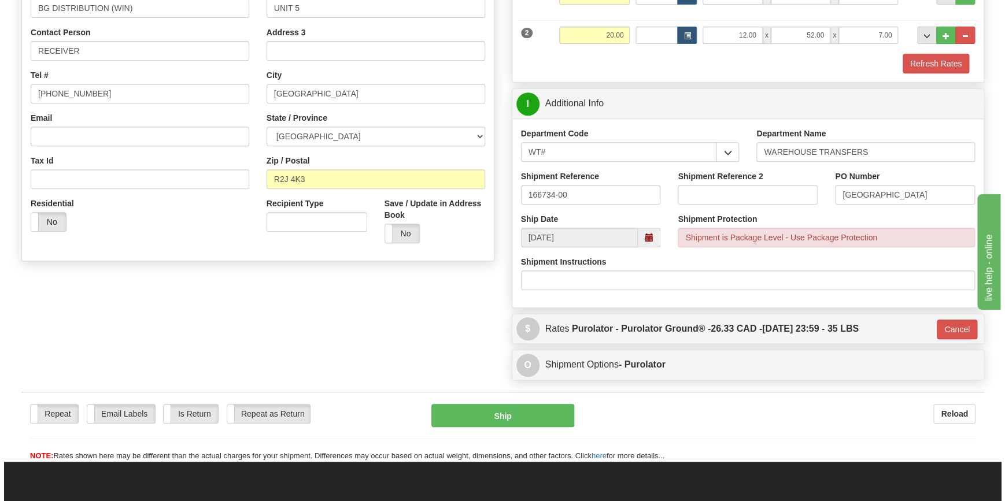
scroll to position [206, 0]
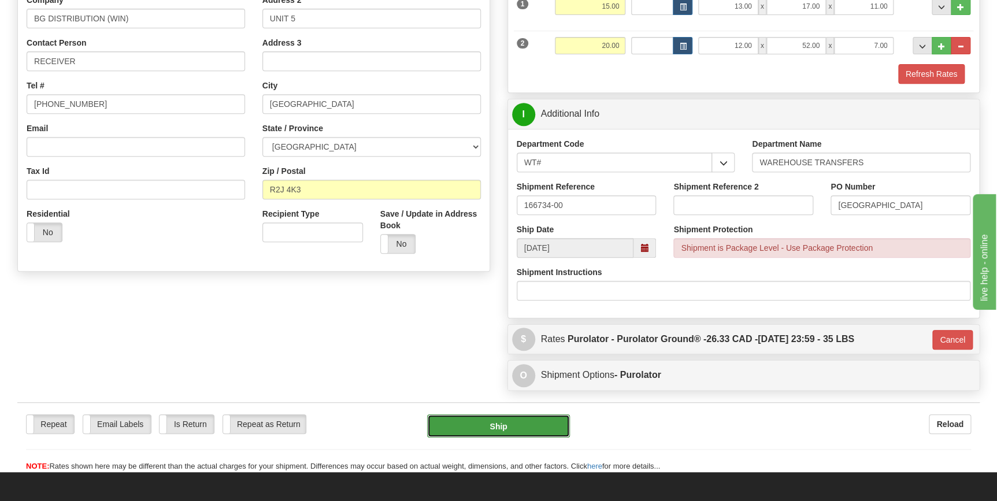
click at [498, 427] on button "Ship" at bounding box center [498, 426] width 143 height 23
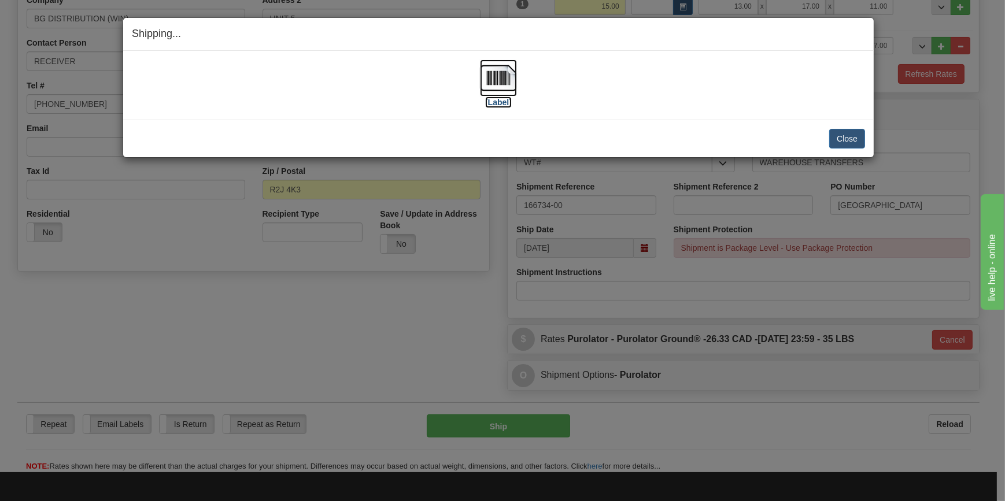
click at [505, 84] on img at bounding box center [498, 78] width 37 height 37
